Goal: Transaction & Acquisition: Purchase product/service

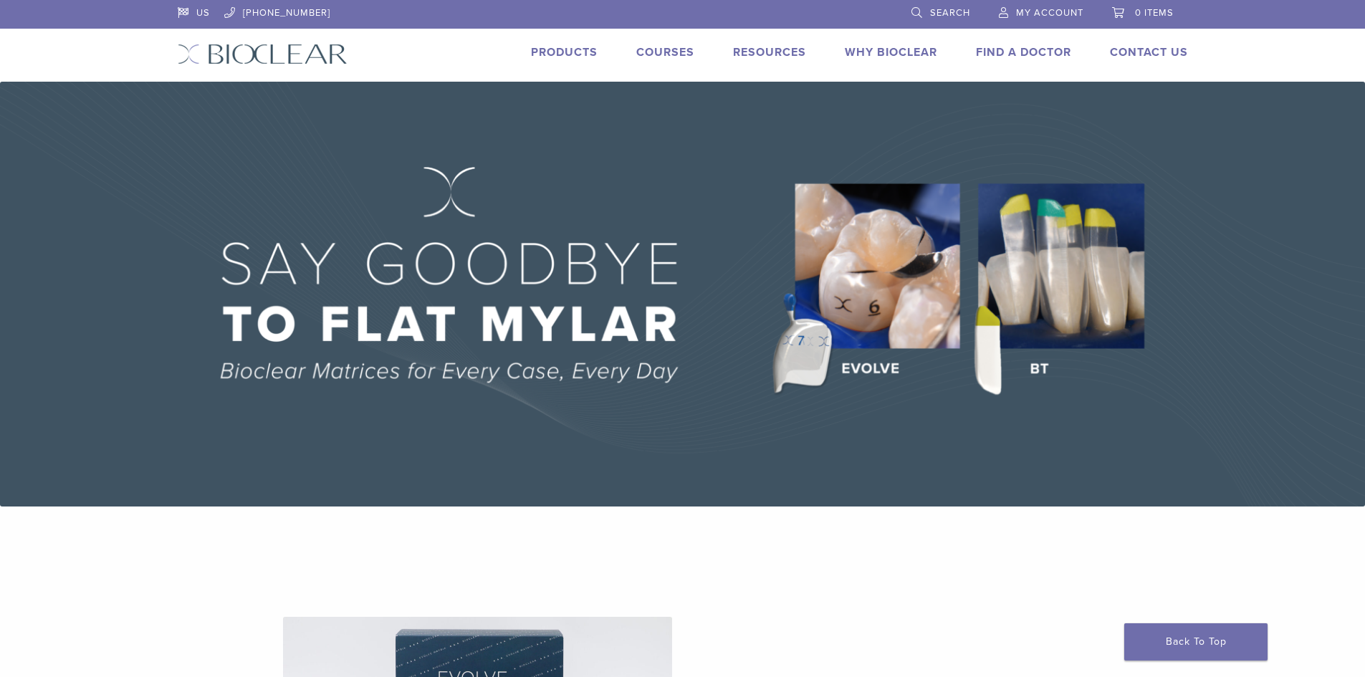
click at [588, 47] on link "Products" at bounding box center [564, 52] width 67 height 14
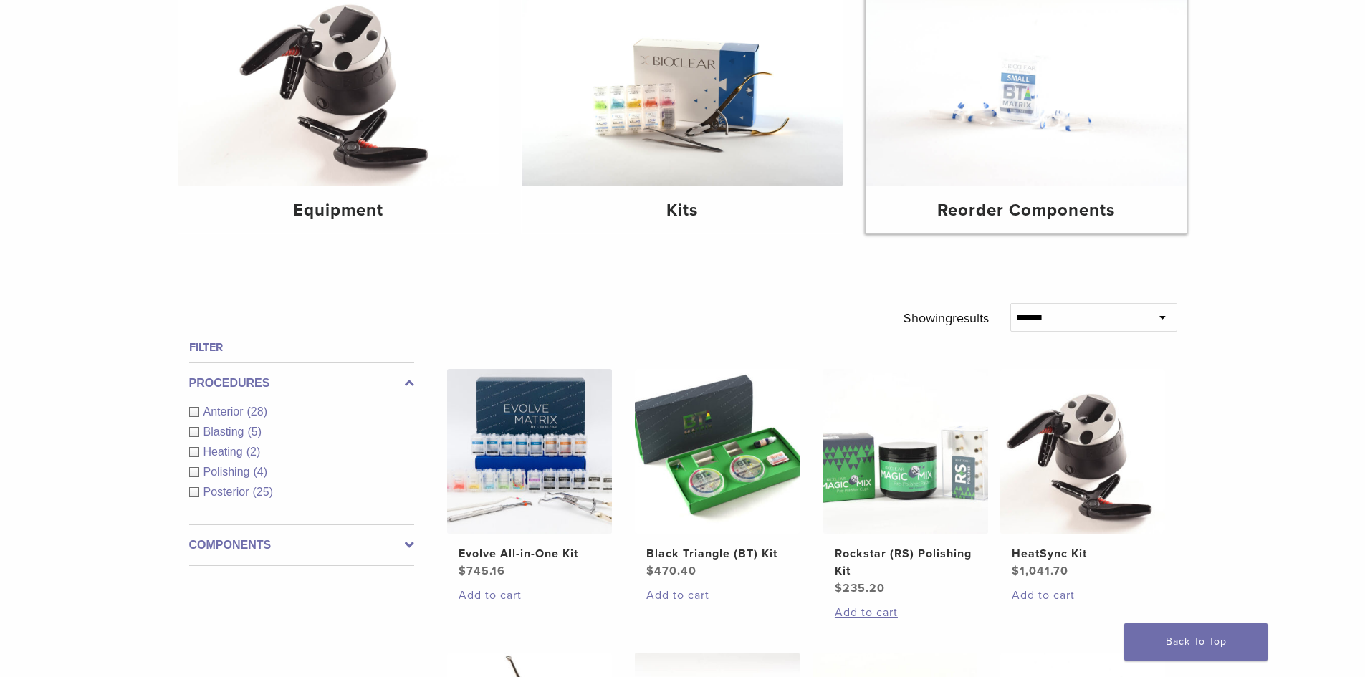
scroll to position [215, 0]
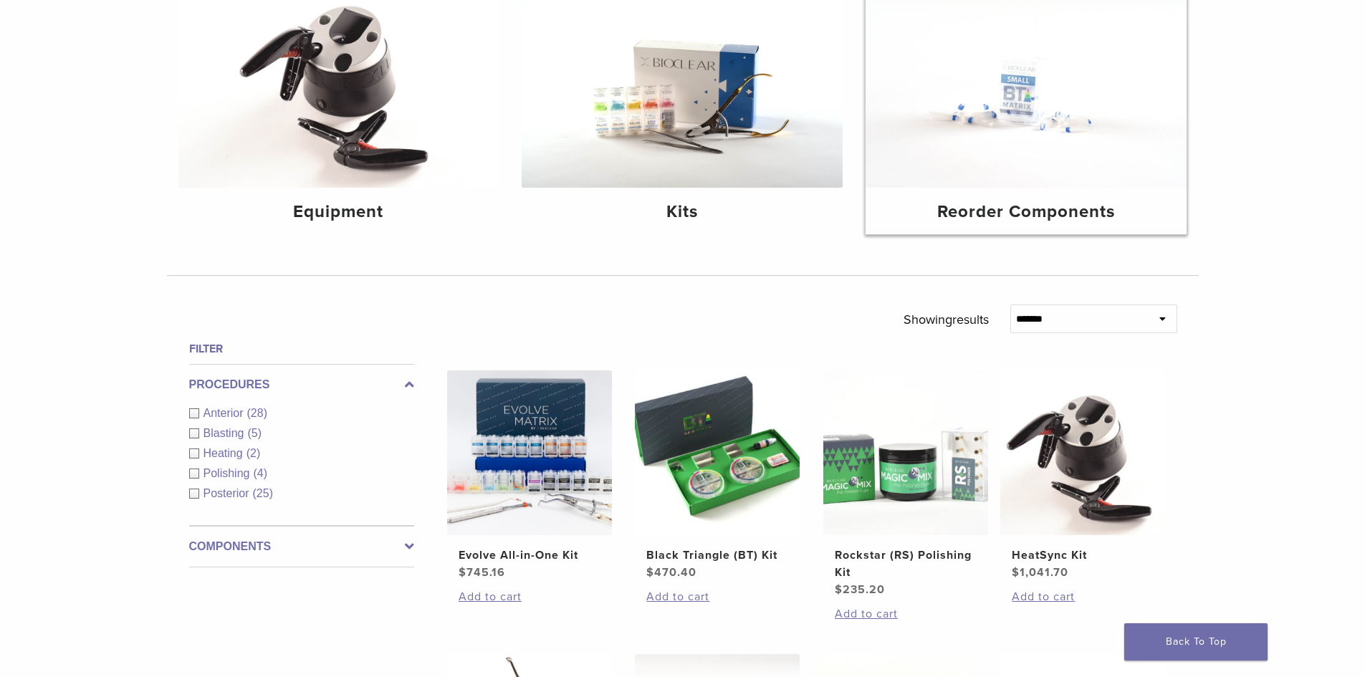
click at [1007, 135] on img at bounding box center [1025, 80] width 321 height 214
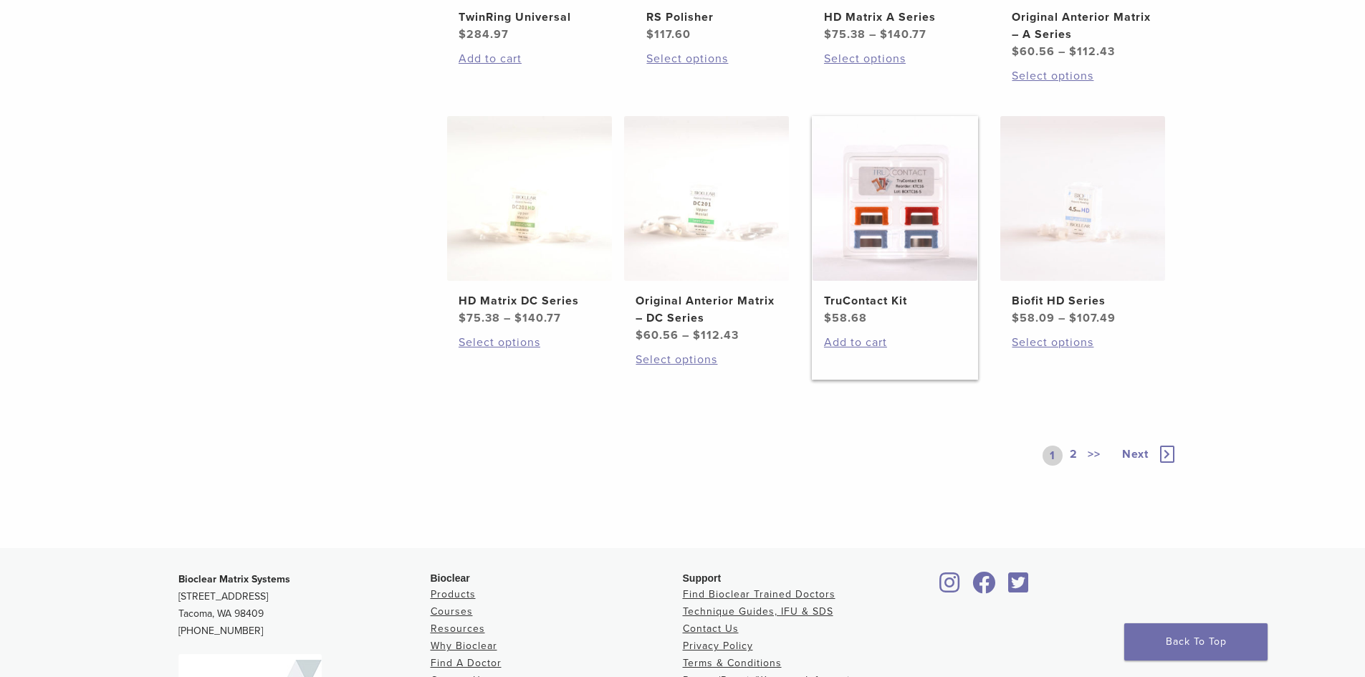
scroll to position [784, 0]
click at [1169, 459] on icon at bounding box center [1167, 455] width 14 height 17
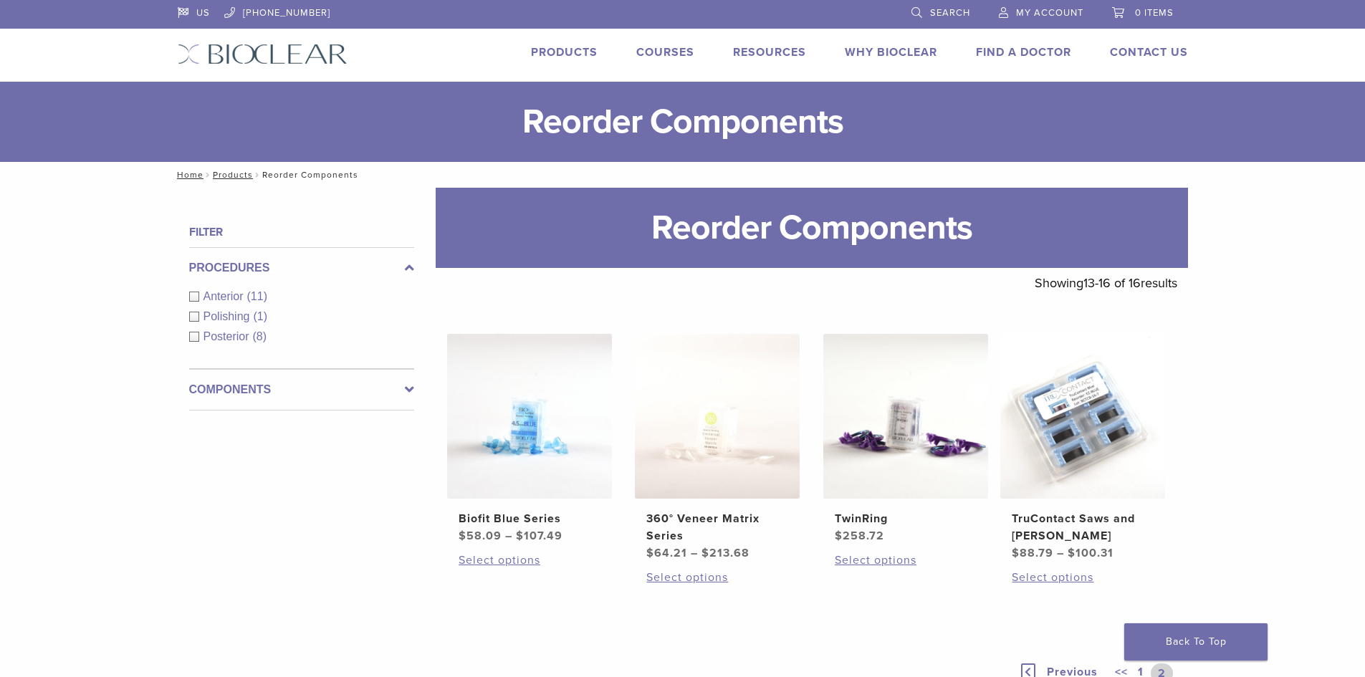
click at [583, 52] on link "Products" at bounding box center [564, 52] width 67 height 14
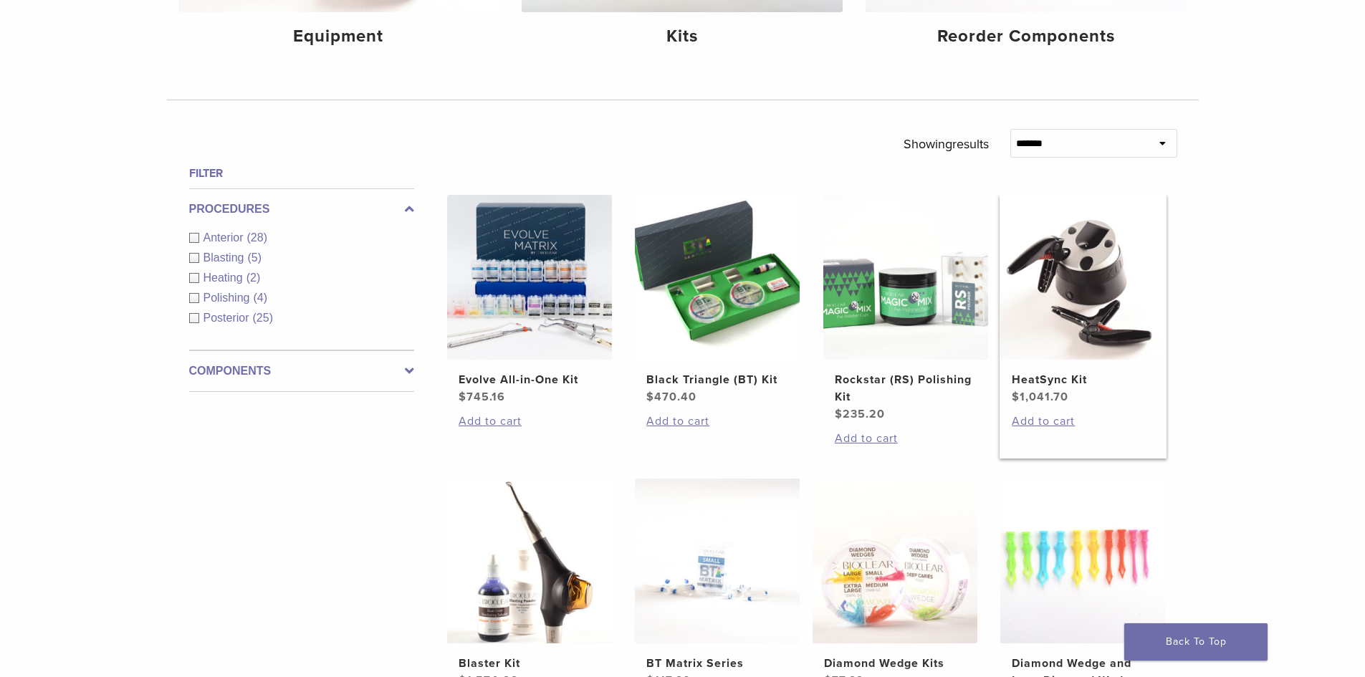
scroll to position [215, 0]
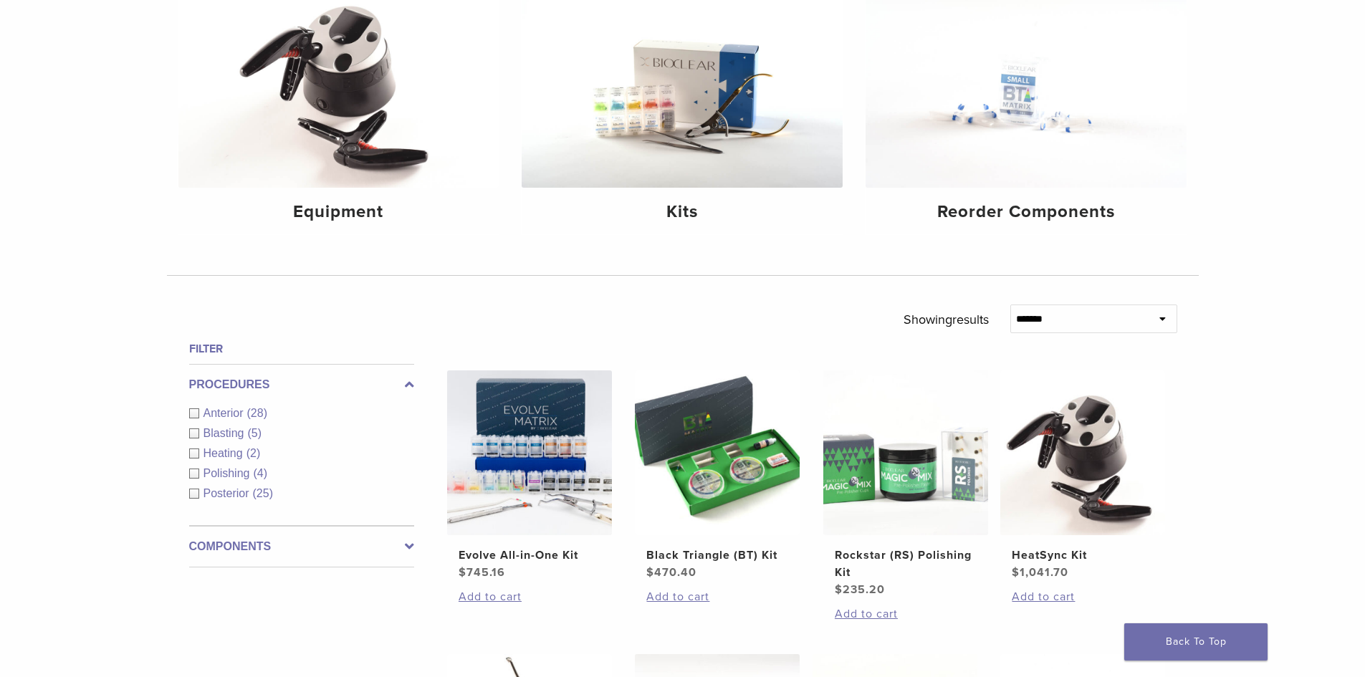
click at [1075, 322] on select "**********" at bounding box center [1093, 318] width 167 height 29
click at [116, 399] on div "**********" at bounding box center [682, 671] width 1365 height 1397
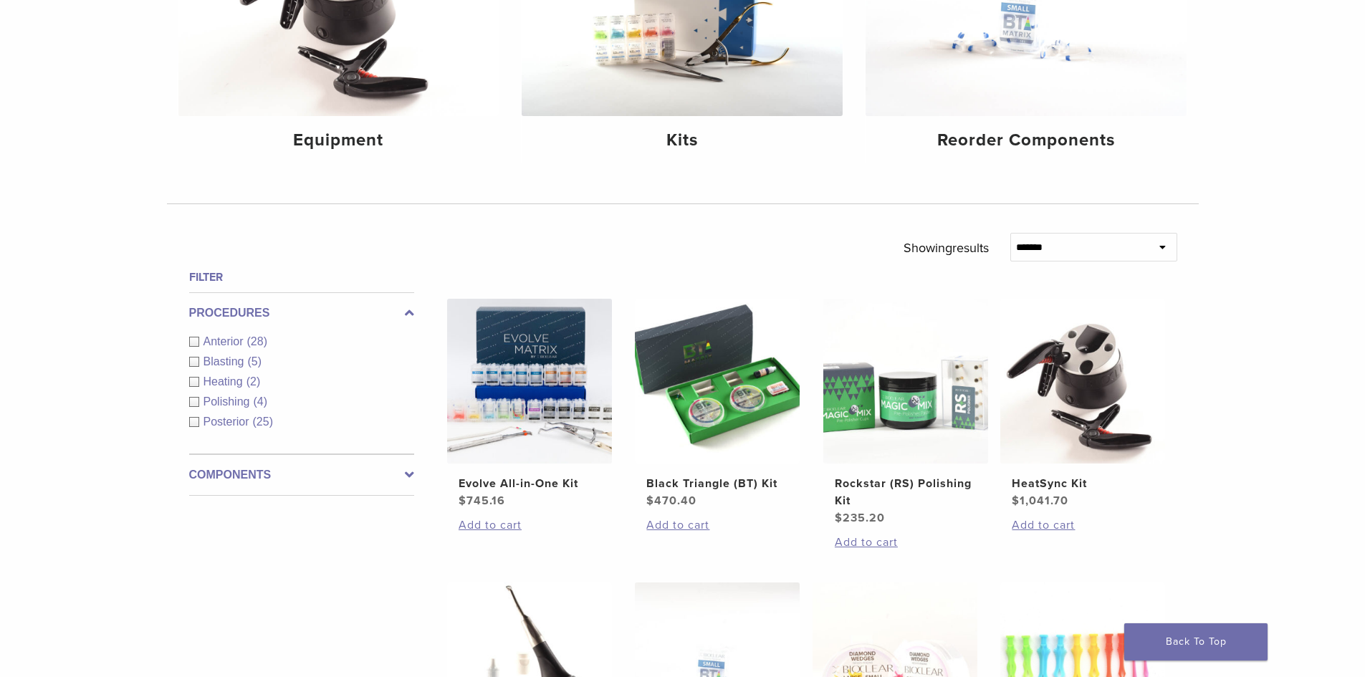
scroll to position [358, 0]
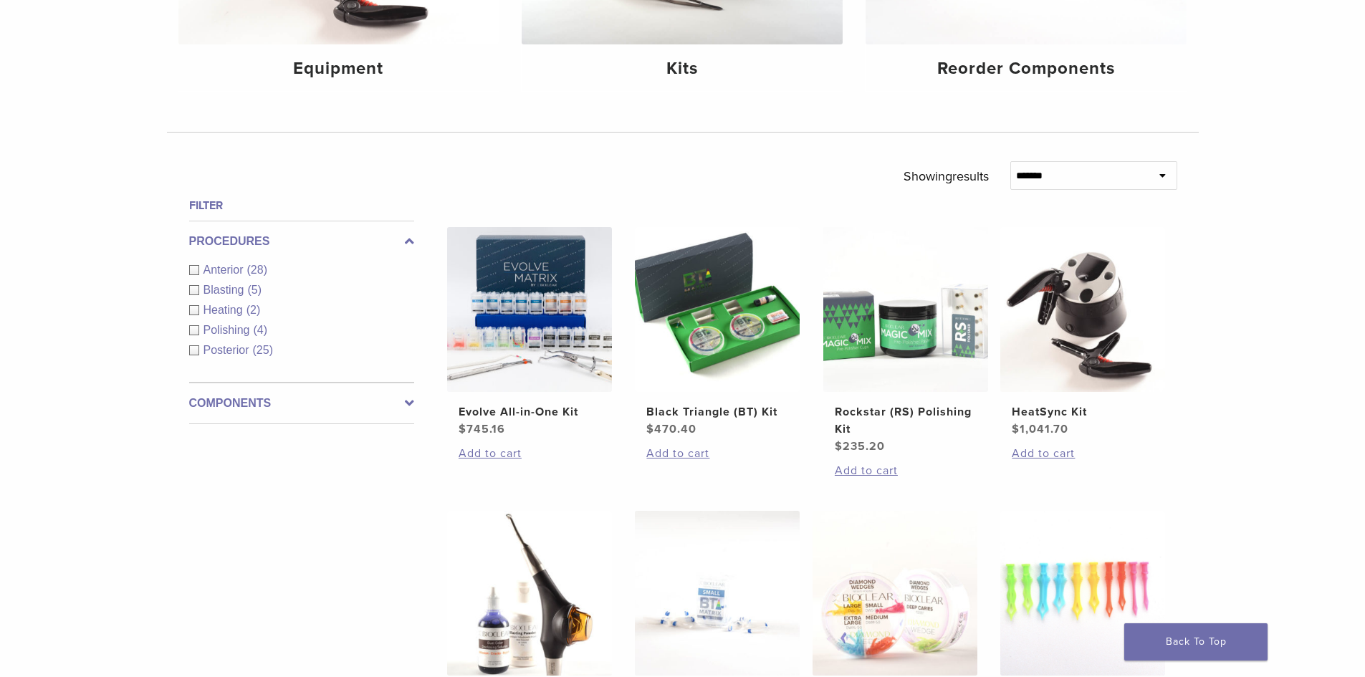
click at [196, 347] on div "Posterior (25)" at bounding box center [301, 350] width 225 height 17
click at [194, 266] on div "Procedures Anterior (28) Blasting (5) Heating (2) Polishing (4) Posterior (25)" at bounding box center [301, 302] width 225 height 162
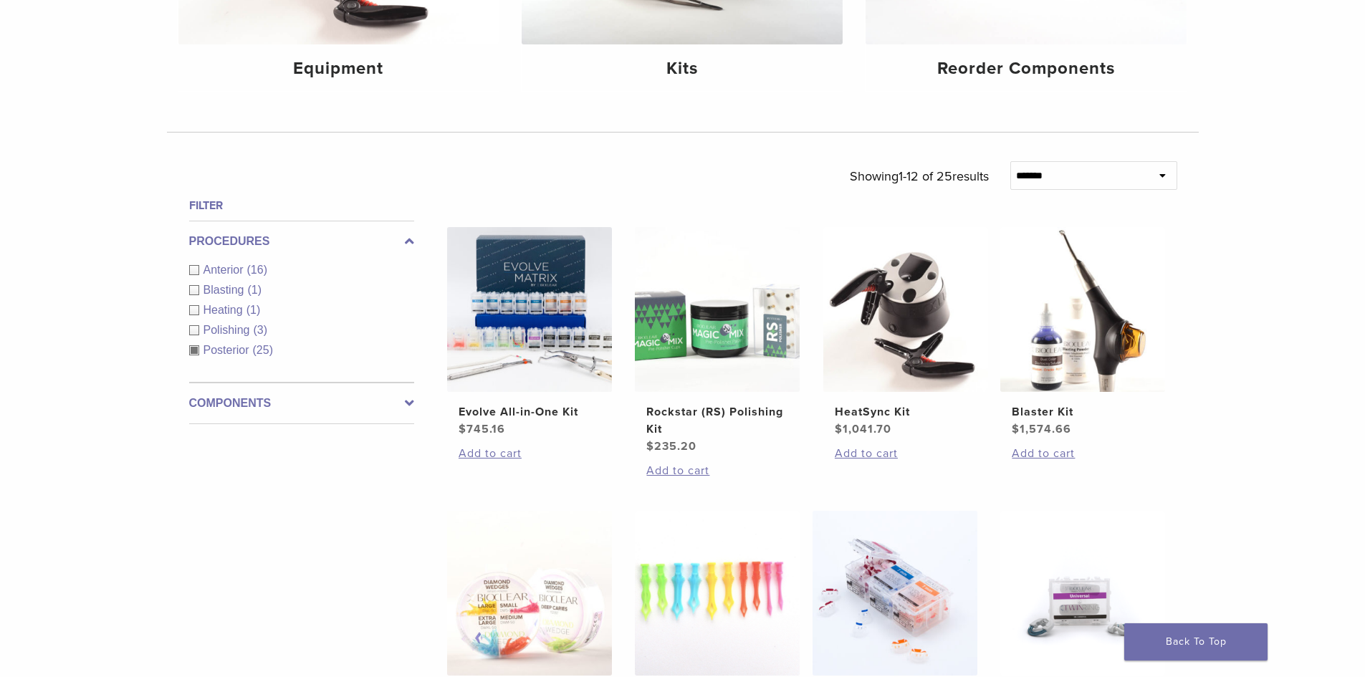
click at [204, 353] on span "Posterior" at bounding box center [227, 350] width 49 height 12
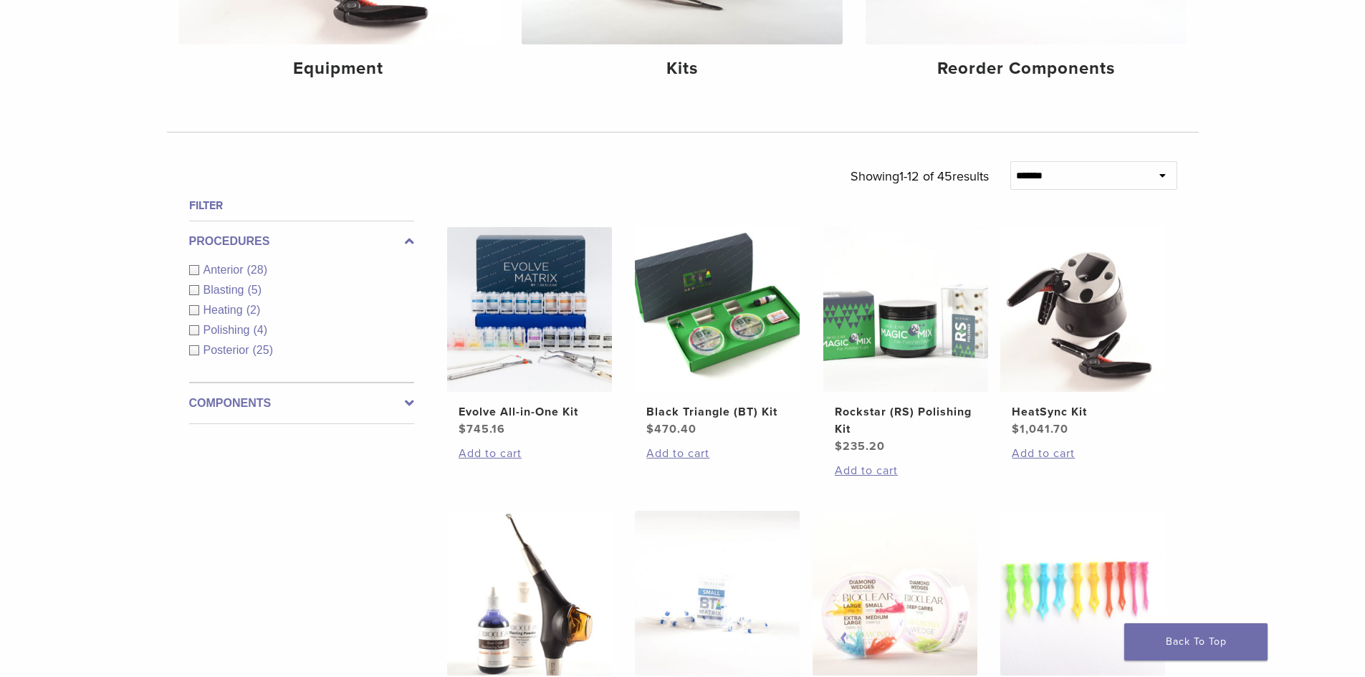
click at [194, 269] on div "Anterior (28)" at bounding box center [301, 269] width 225 height 17
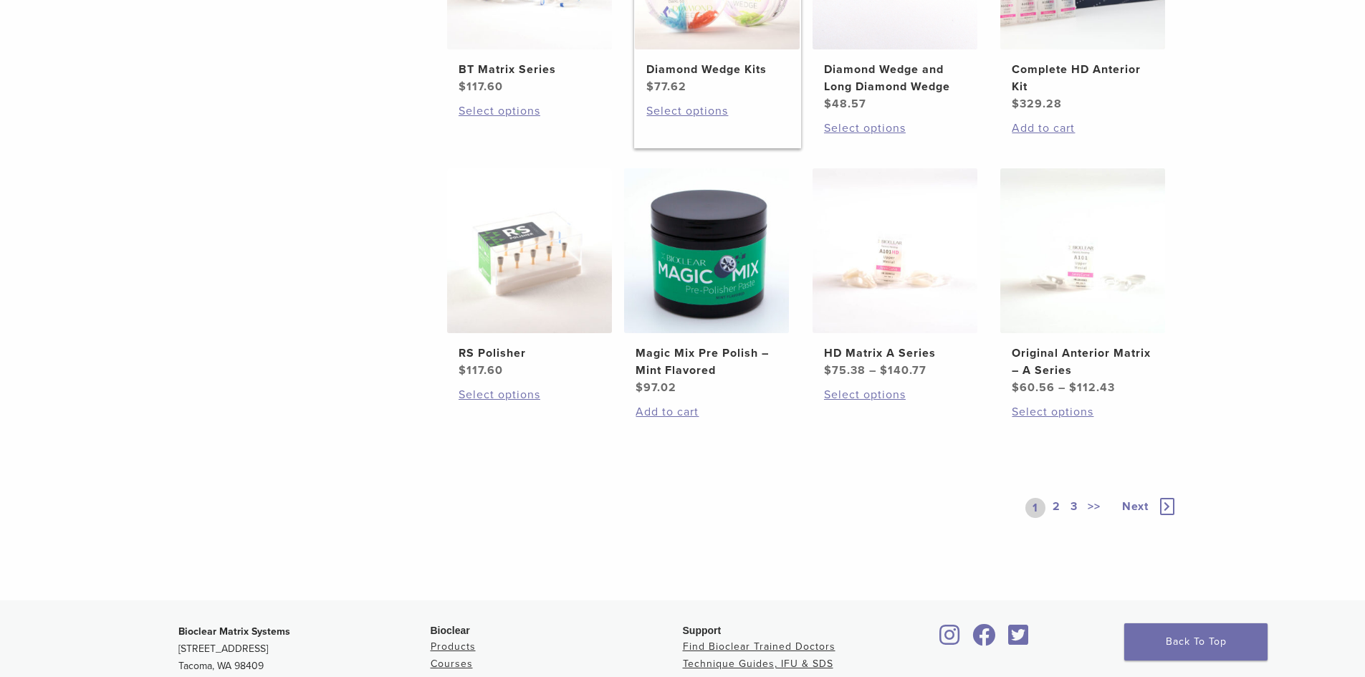
scroll to position [1003, 0]
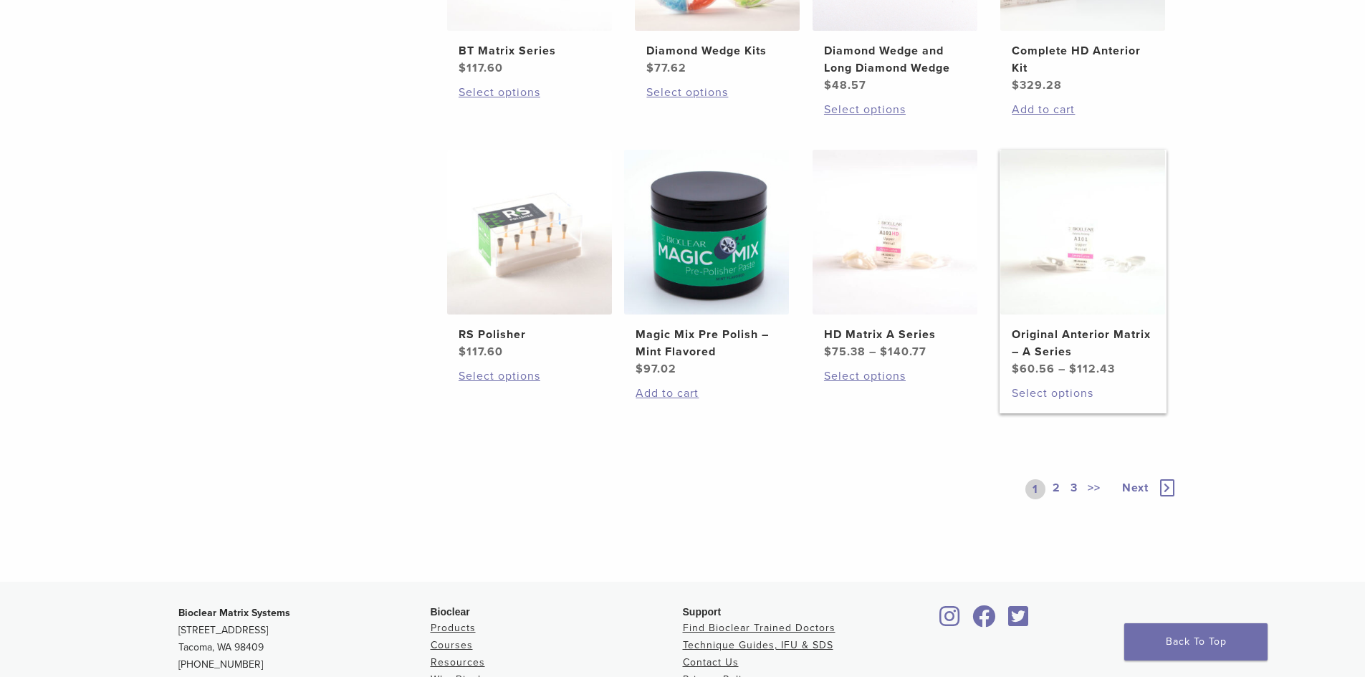
click at [1082, 391] on link "Select options" at bounding box center [1083, 393] width 142 height 17
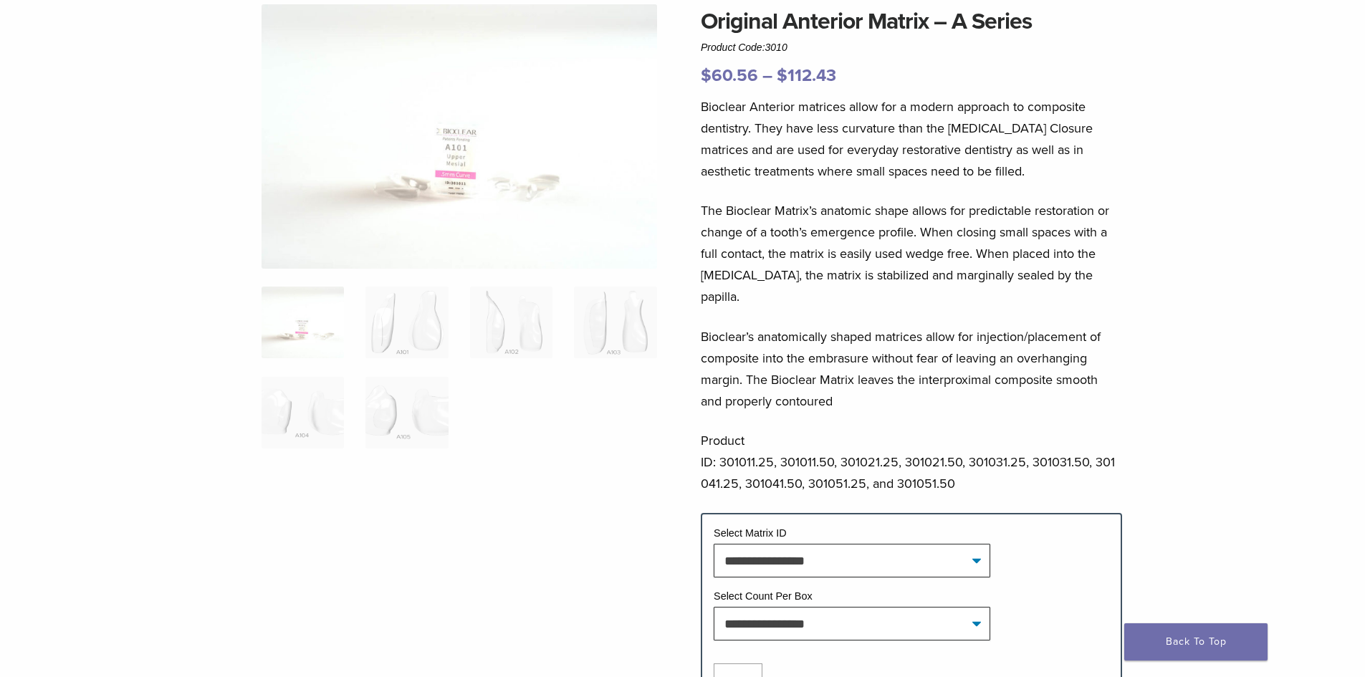
scroll to position [287, 0]
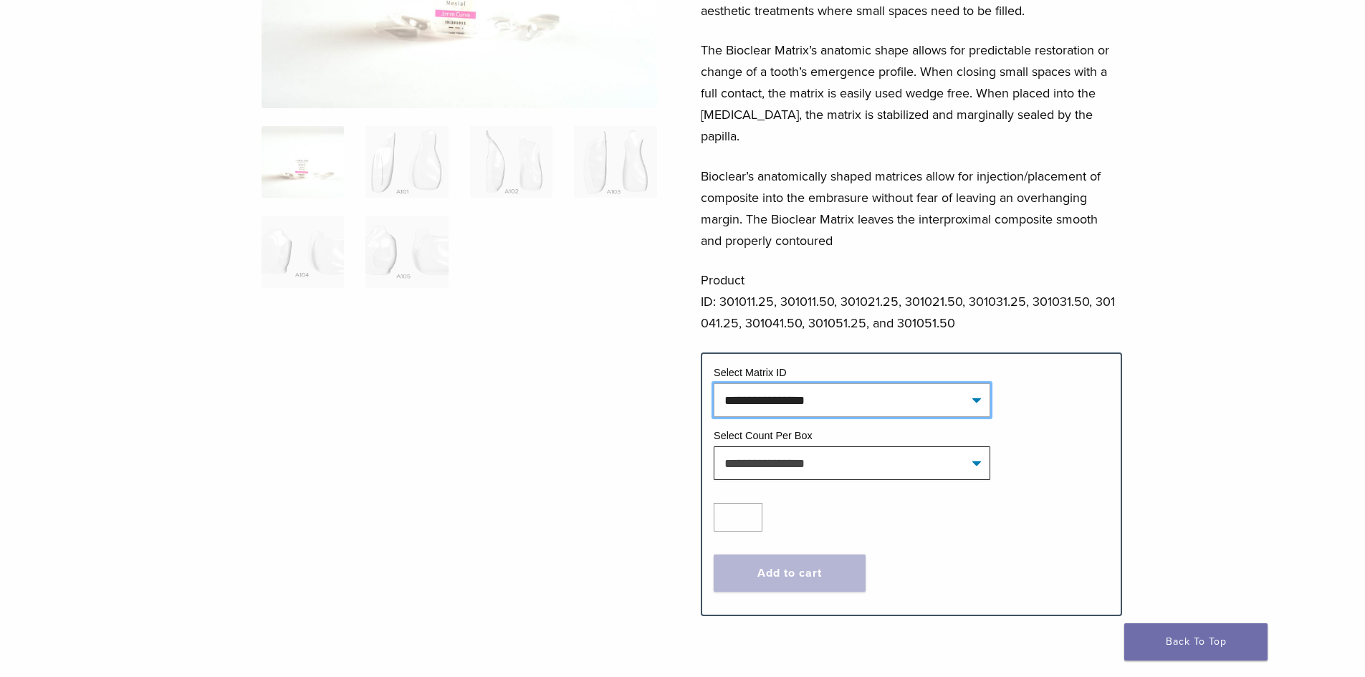
click at [917, 383] on select "**********" at bounding box center [852, 399] width 277 height 33
click at [630, 418] on div at bounding box center [458, 218] width 395 height 749
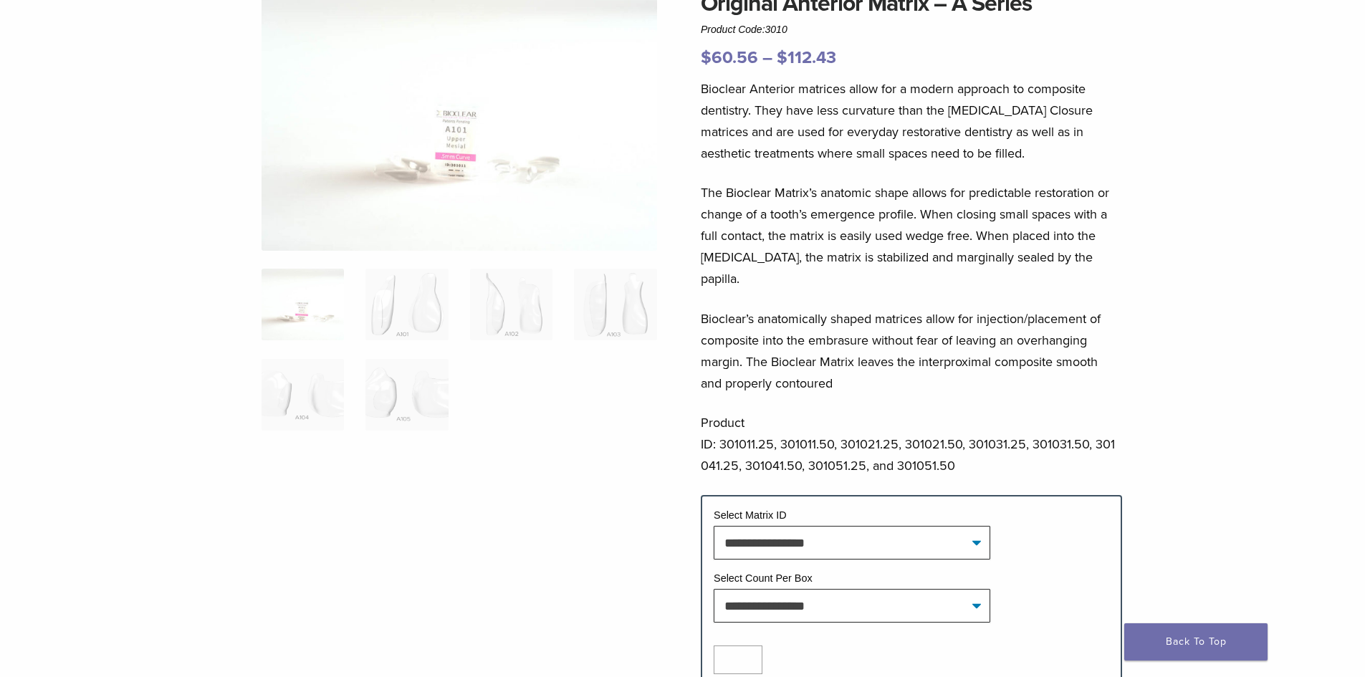
scroll to position [143, 0]
